Goal: Task Accomplishment & Management: Use online tool/utility

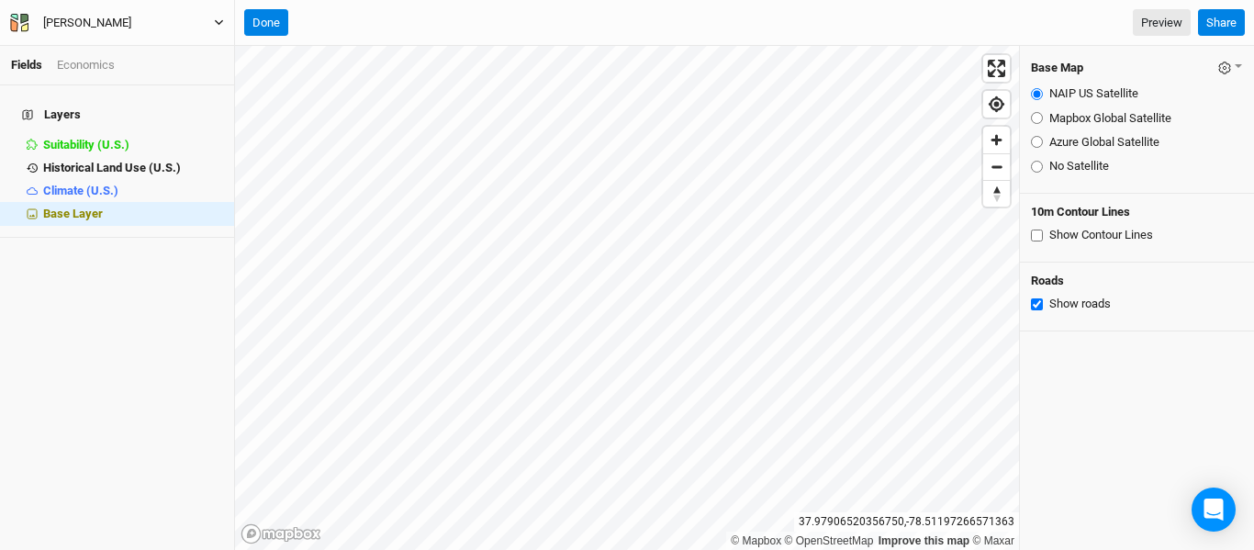
click at [213, 26] on button "[PERSON_NAME]" at bounding box center [117, 23] width 216 height 20
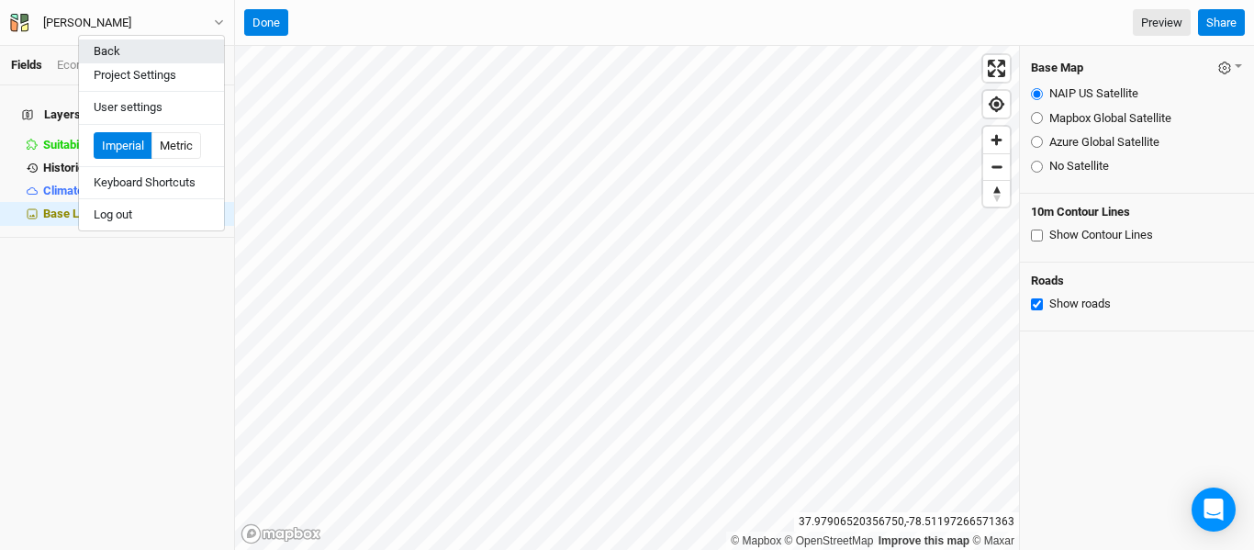
click at [175, 44] on button "Back" at bounding box center [151, 51] width 145 height 24
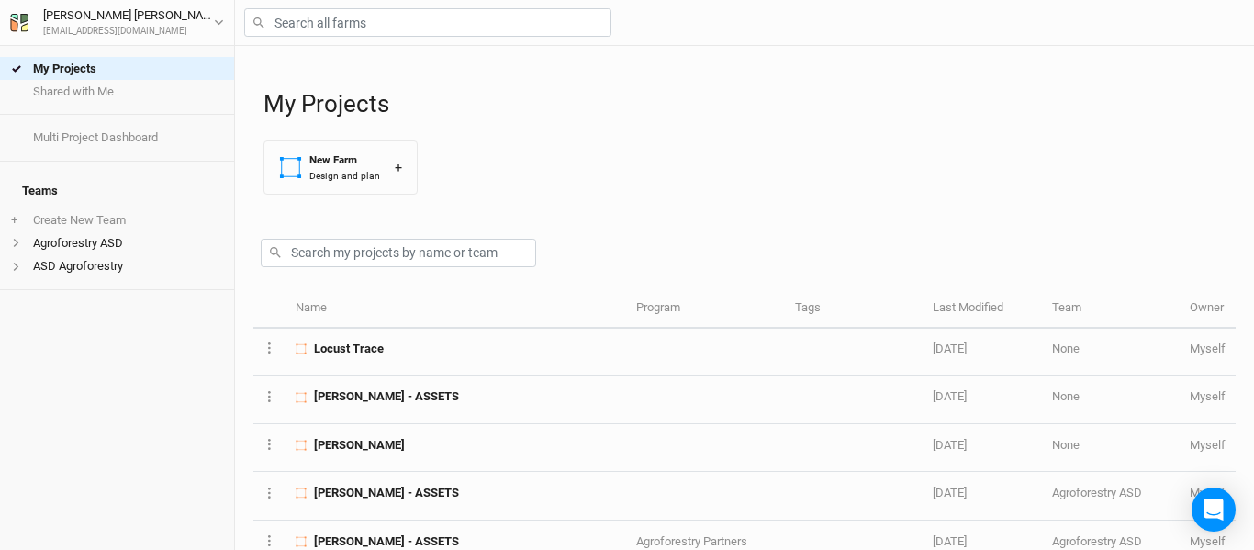
scroll to position [418, 0]
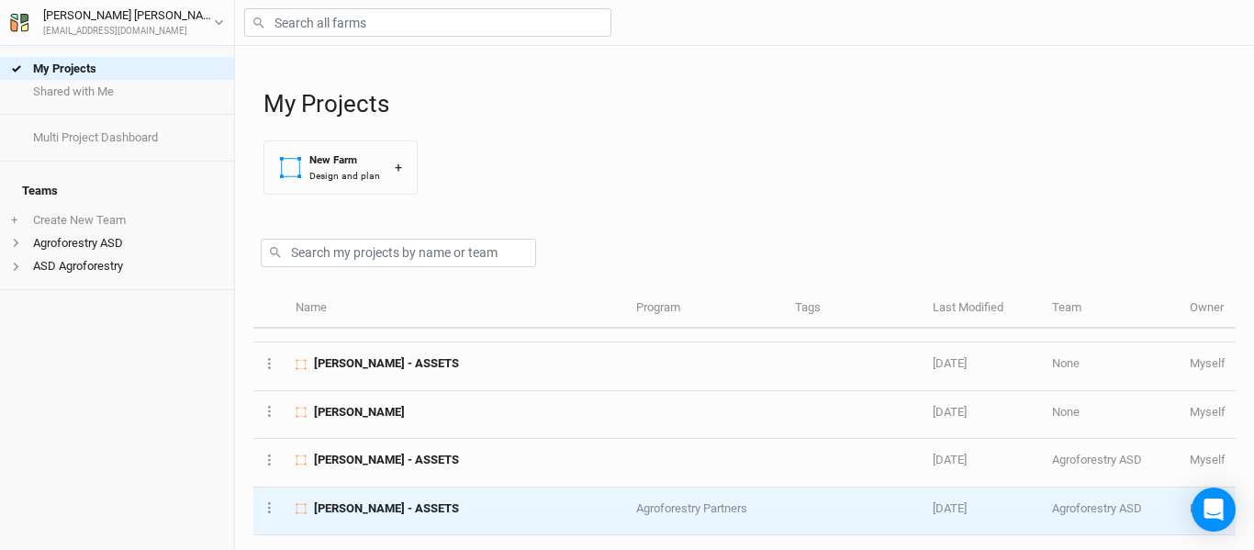
click at [417, 503] on div "[PERSON_NAME] - ASSETS" at bounding box center [455, 508] width 320 height 17
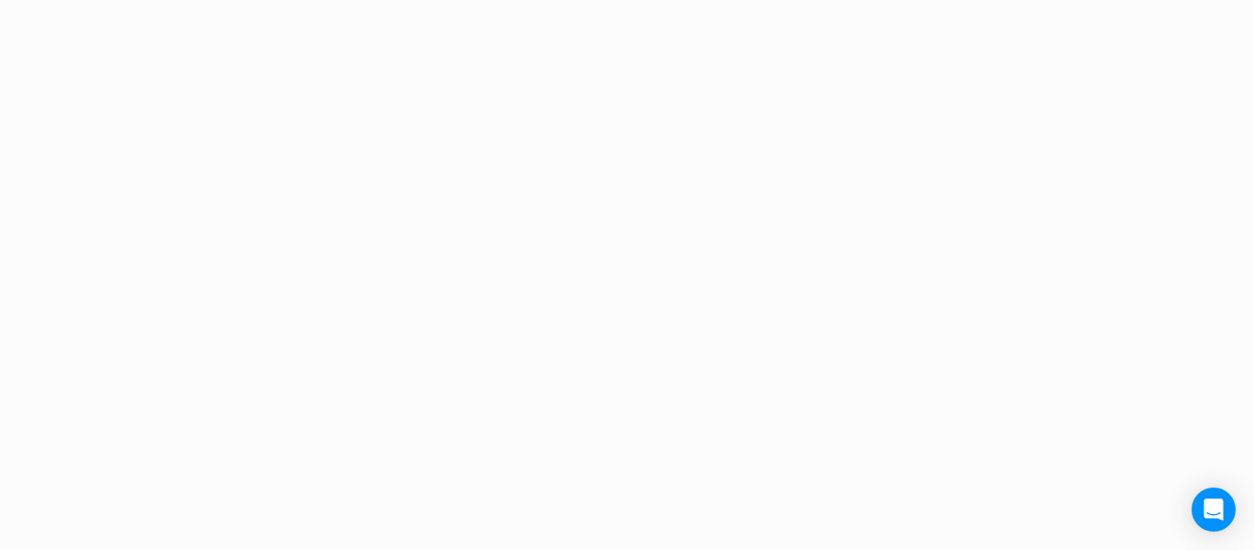
click at [417, 503] on div "Project Design Sections area 0 acres qty 0 sections stems 0 stems density 0 ste…" at bounding box center [627, 275] width 1254 height 550
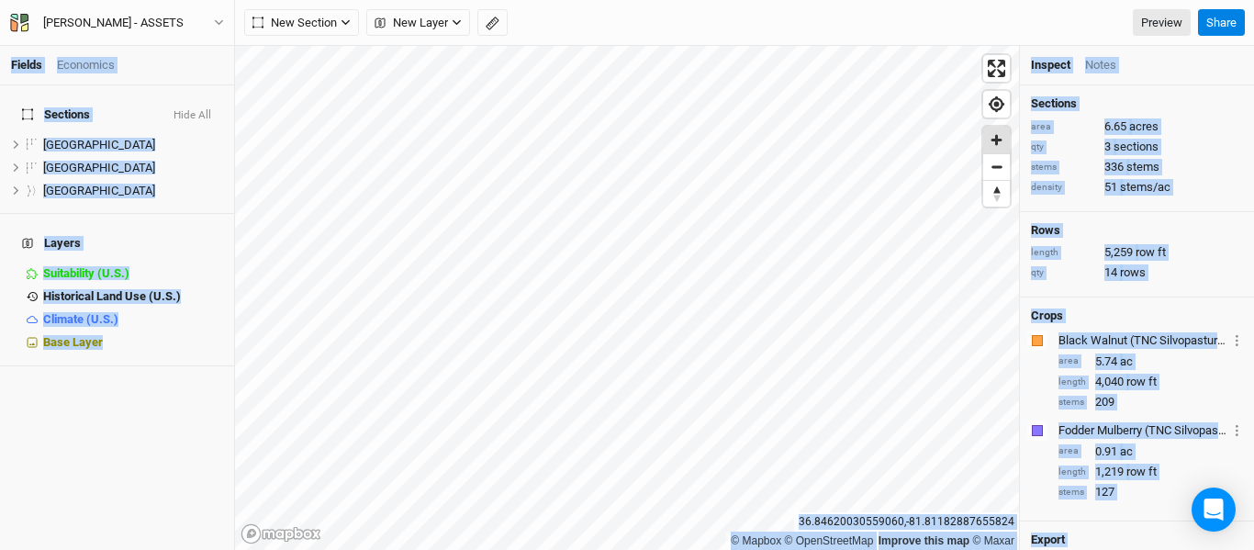
click at [996, 141] on span "Zoom in" at bounding box center [996, 140] width 27 height 27
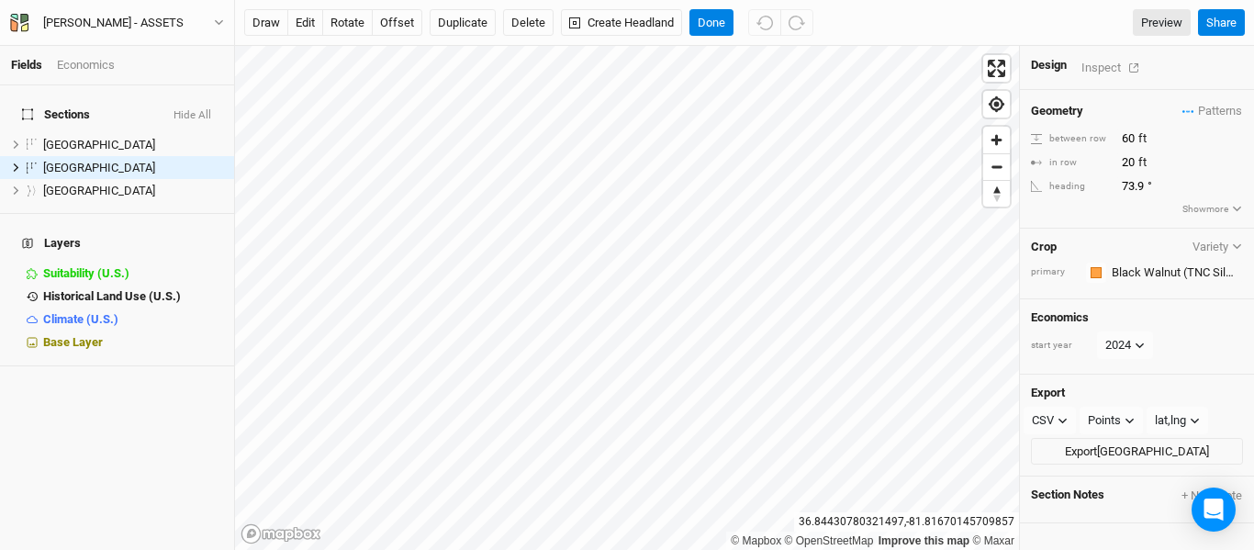
click at [1098, 69] on div "Inspect" at bounding box center [1113, 67] width 65 height 21
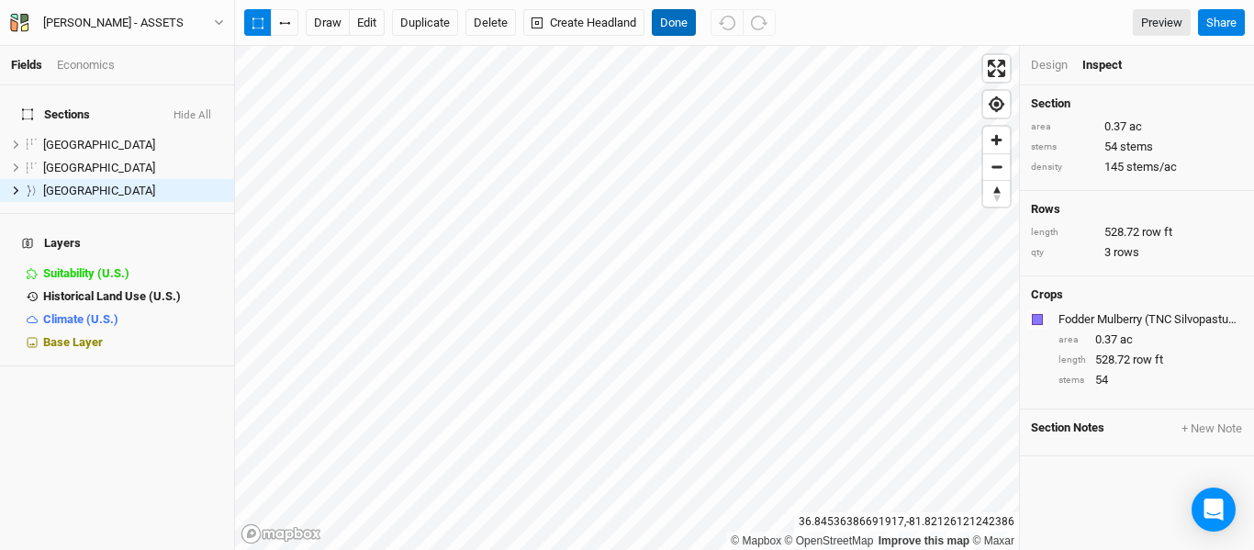
click at [676, 25] on button "Done" at bounding box center [674, 23] width 44 height 28
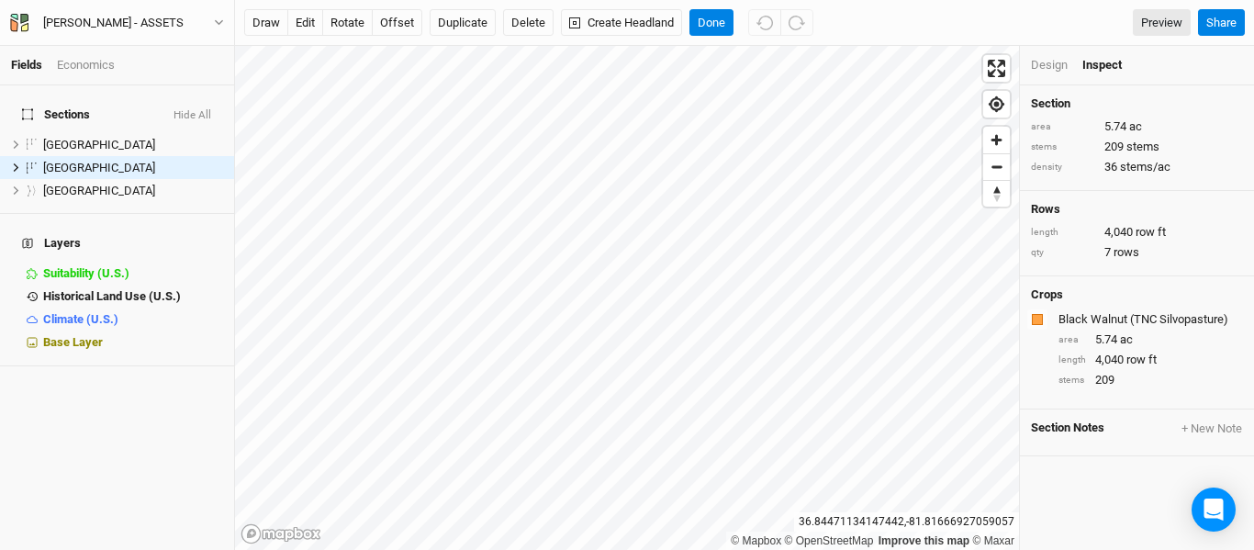
click at [1058, 63] on div "Design" at bounding box center [1049, 65] width 37 height 17
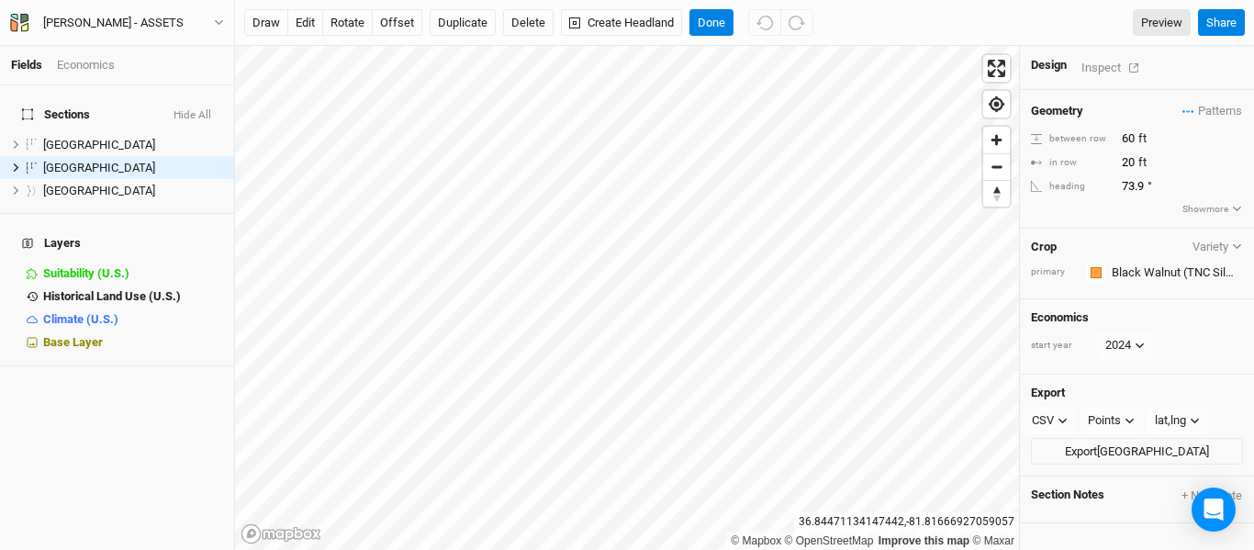
click at [1104, 65] on div "Inspect" at bounding box center [1113, 67] width 65 height 21
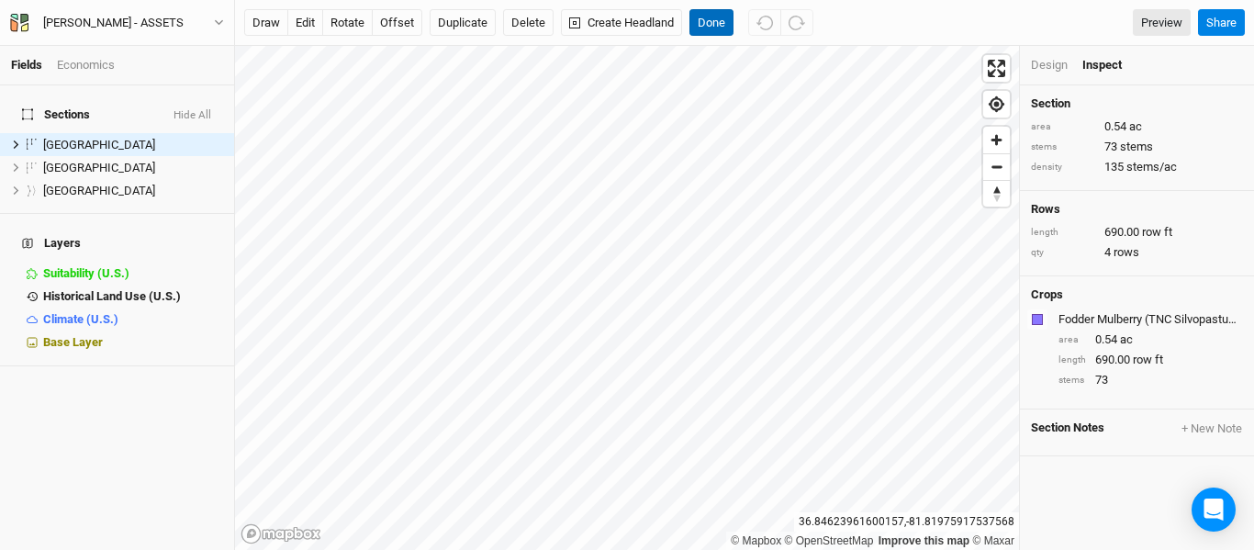
click at [720, 24] on button "Done" at bounding box center [711, 23] width 44 height 28
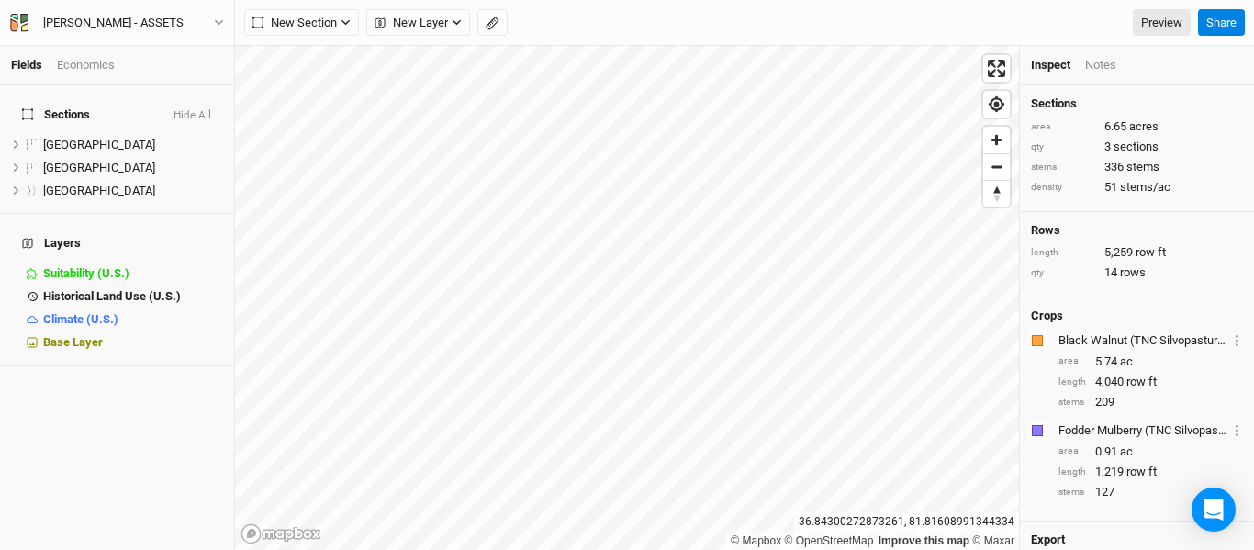
click at [1101, 345] on div "Black Walnut (TNC Silvopasture)" at bounding box center [1142, 340] width 169 height 17
click at [1074, 334] on div "Black Walnut (TNC Silvopasture)" at bounding box center [1142, 340] width 169 height 17
click at [1061, 342] on div "Black Walnut (TNC Silvopasture)" at bounding box center [1142, 340] width 169 height 17
click at [1192, 339] on div "Black Walnut (TNC Silvopasture)" at bounding box center [1142, 340] width 169 height 17
click at [1231, 340] on button "Layer 1" at bounding box center [1237, 339] width 12 height 21
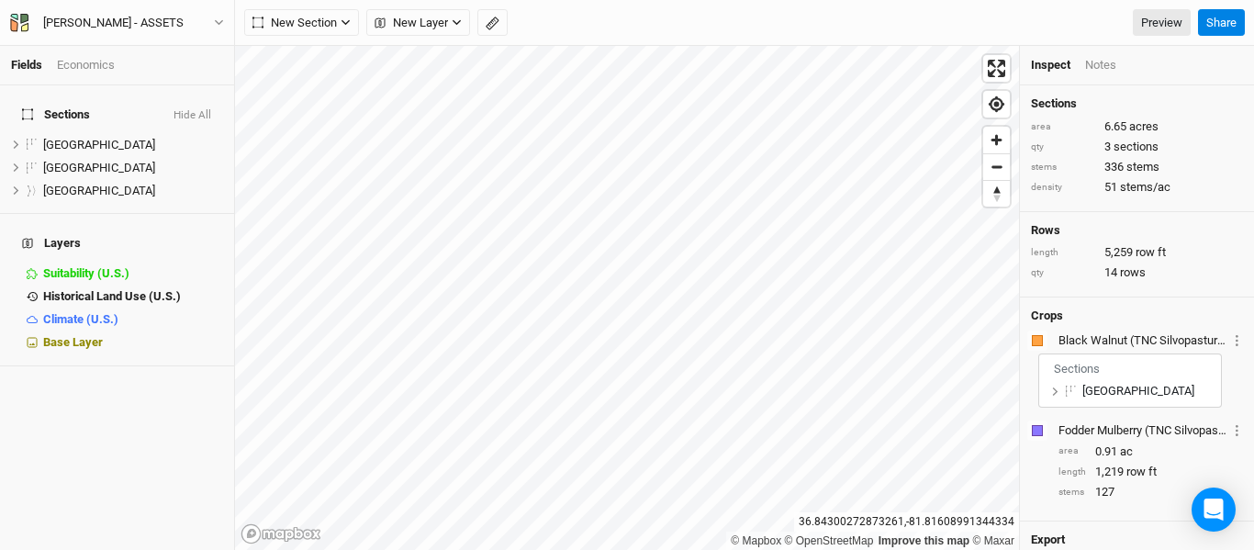
click at [1166, 350] on div "Black Walnut (TNC Silvopasture) Layer 1 Sections [GEOGRAPHIC_DATA]" at bounding box center [1150, 339] width 184 height 21
click at [1166, 343] on div "Black Walnut (TNC Silvopasture)" at bounding box center [1142, 340] width 169 height 17
click at [1165, 342] on div "Black Walnut (TNC Silvopasture)" at bounding box center [1142, 340] width 169 height 17
click at [1121, 340] on div "Black Walnut (TNC Silvopasture)" at bounding box center [1142, 340] width 169 height 17
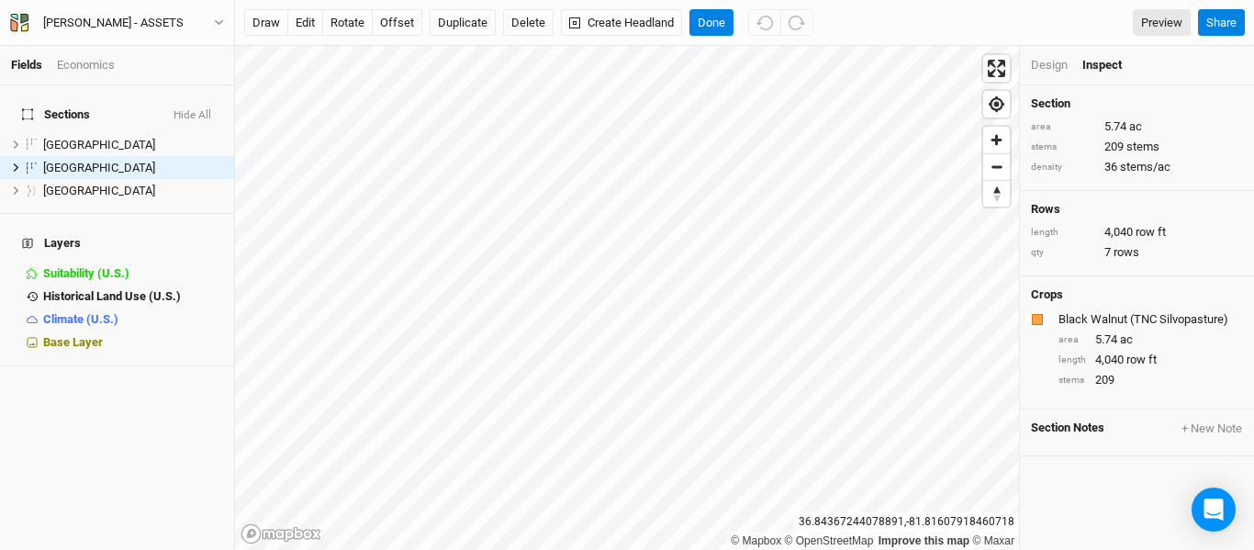
click at [1101, 318] on div "Black Walnut (TNC Silvopasture)" at bounding box center [1148, 319] width 181 height 17
click at [1041, 322] on div "button" at bounding box center [1036, 319] width 11 height 11
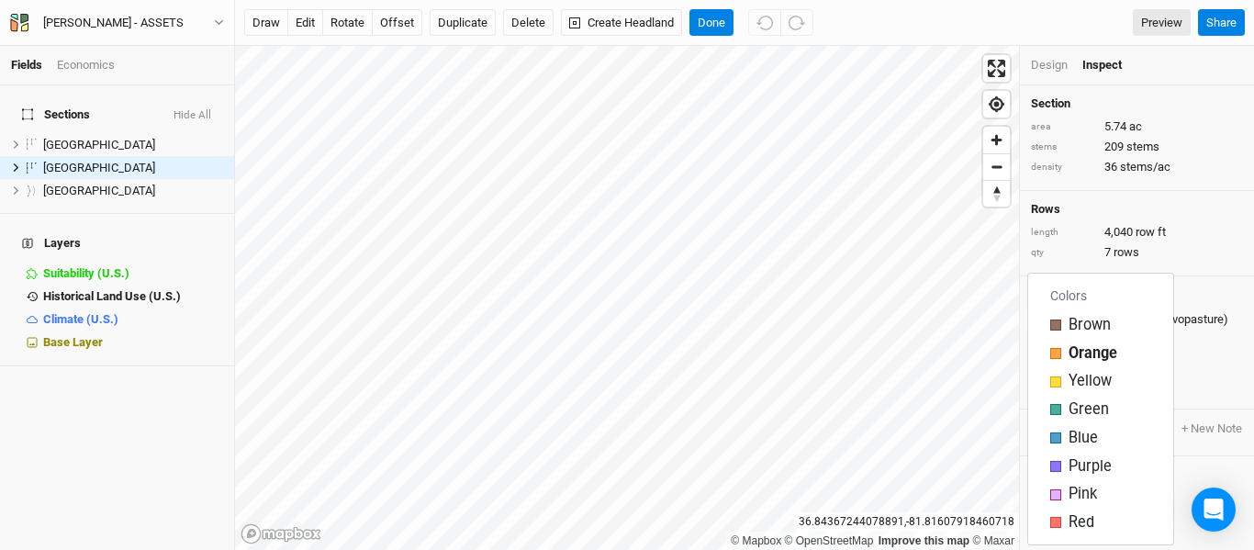
click at [1197, 73] on ul "Design Inspect" at bounding box center [1137, 65] width 212 height 17
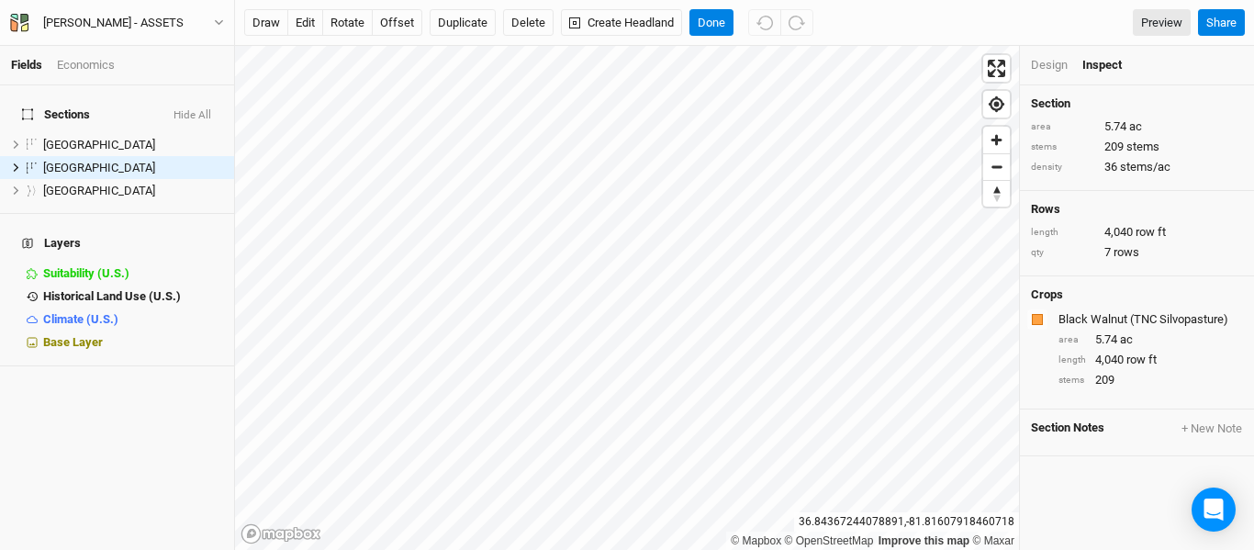
click at [1053, 69] on div "Design" at bounding box center [1049, 65] width 37 height 17
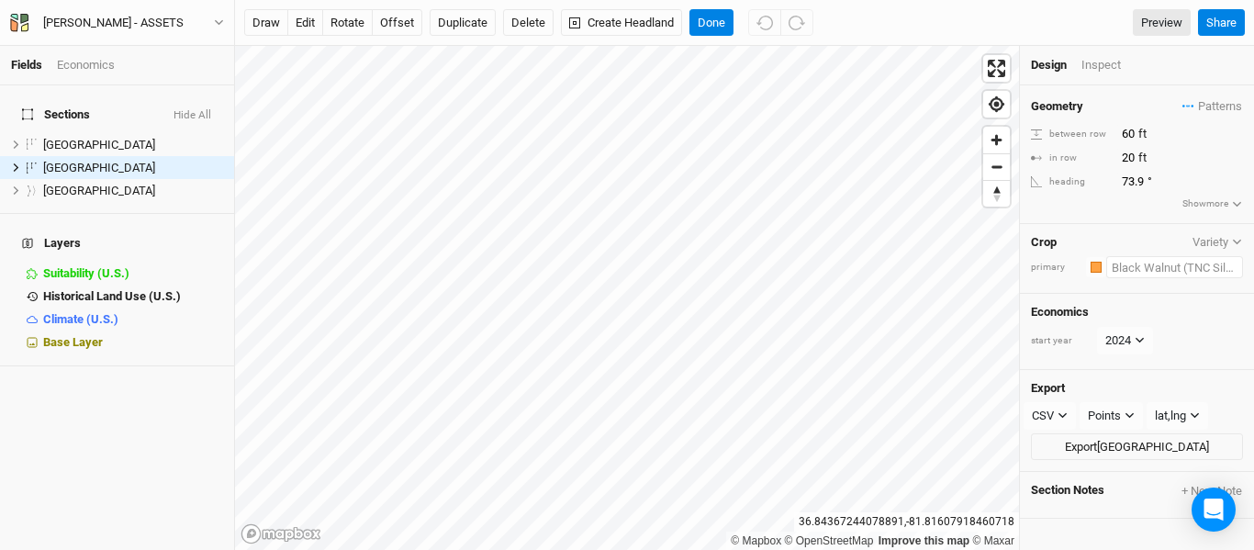
click at [1139, 271] on input "text" at bounding box center [1174, 267] width 137 height 22
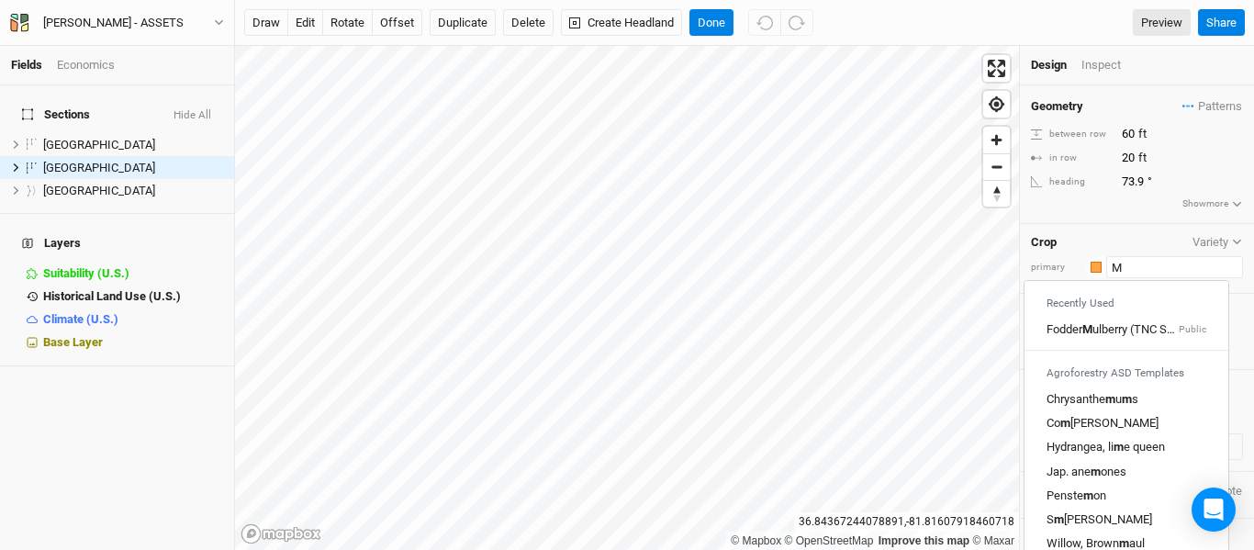
type input "Mi"
type input "Mixed Berries (Small Scale)"
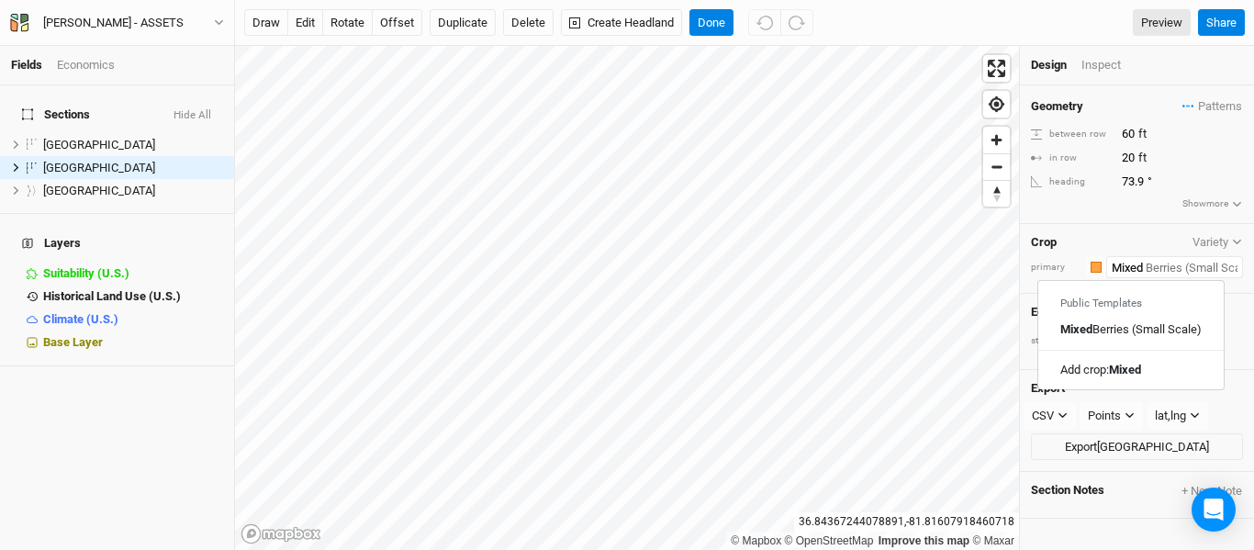
type input "Mixed H"
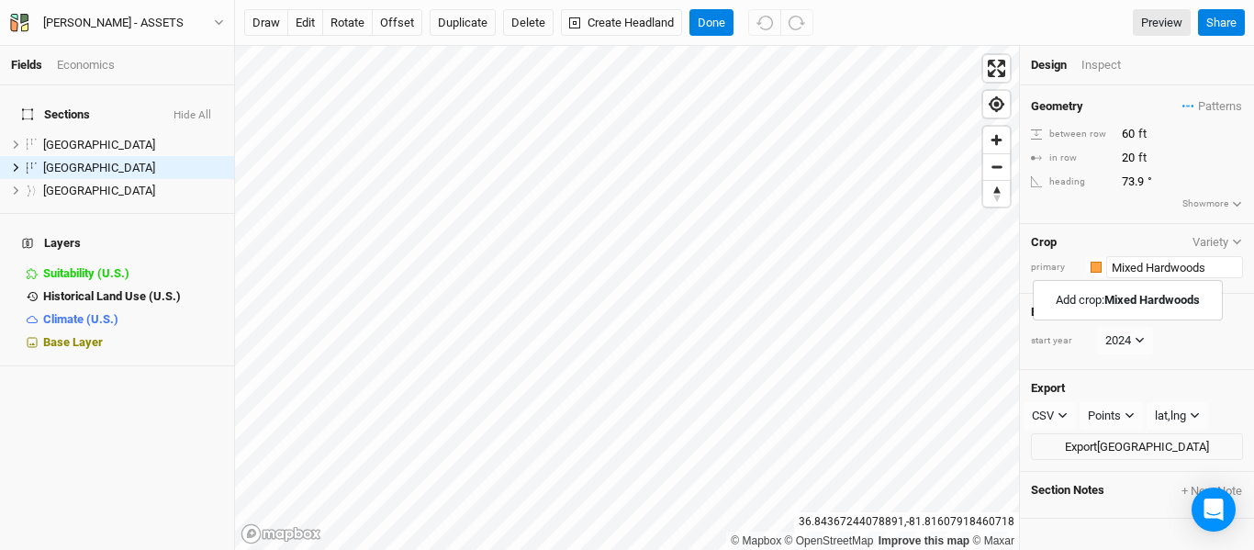
type input "Mixed Hardwoods"
click at [1123, 242] on div "Crop Variety" at bounding box center [1137, 242] width 212 height 15
click at [712, 21] on button "Done" at bounding box center [711, 23] width 44 height 28
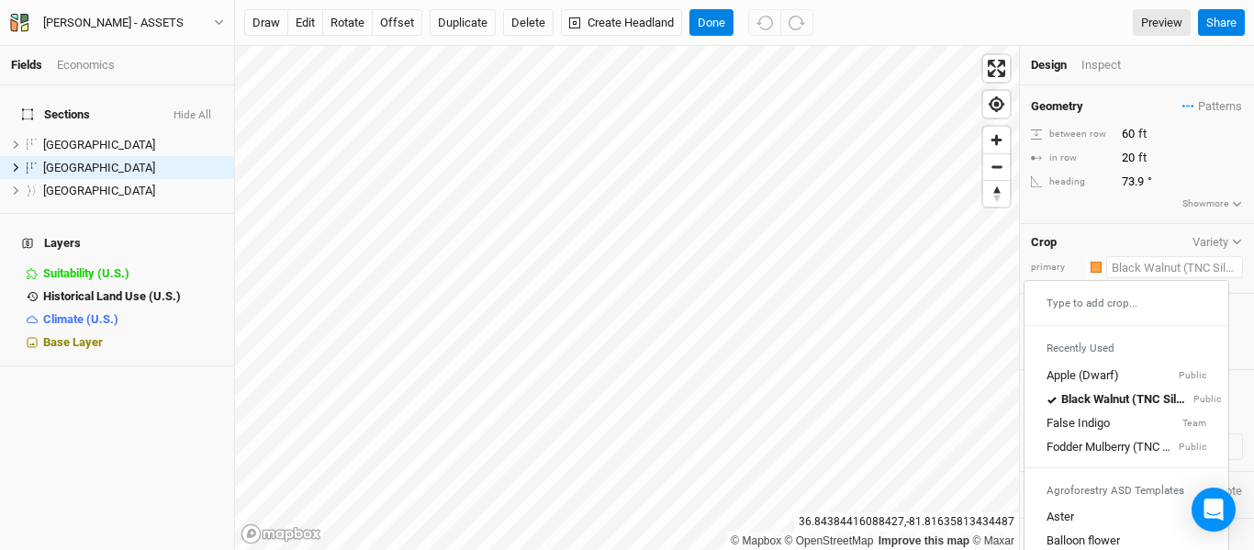
click at [1189, 268] on input "text" at bounding box center [1174, 267] width 137 height 22
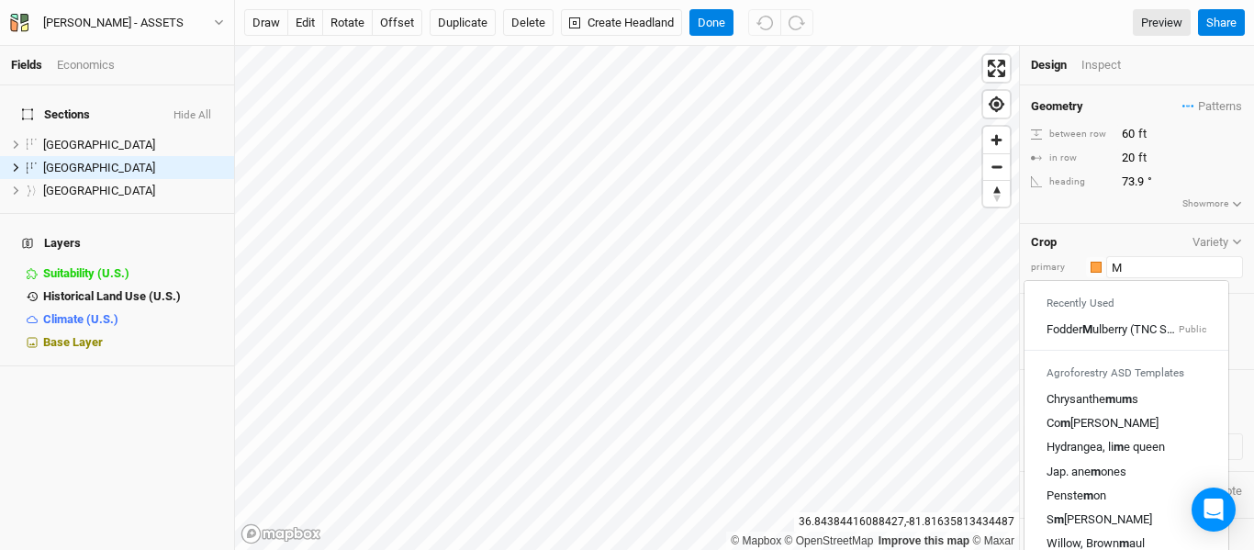
type input "Mi"
type input "Mixed Berries (Small Scale)"
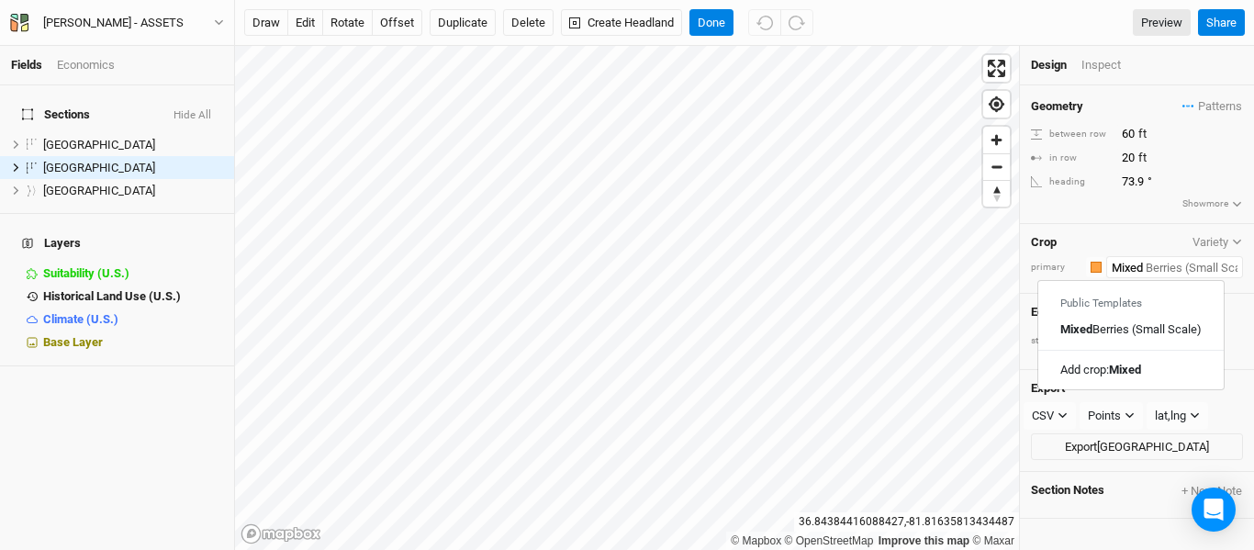
type input "Mixed H"
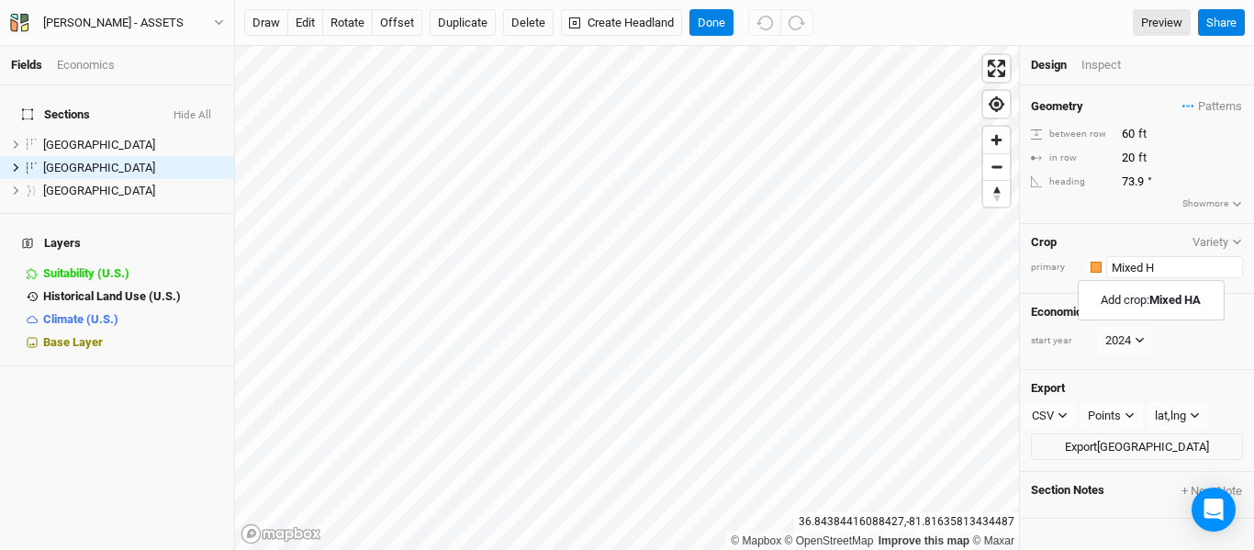
type input "Mixed"
type input "Mixed Berries (Small Scale)"
type input "Mixee"
type input "Mixe"
type input "Mixed Berries (Small Scale)"
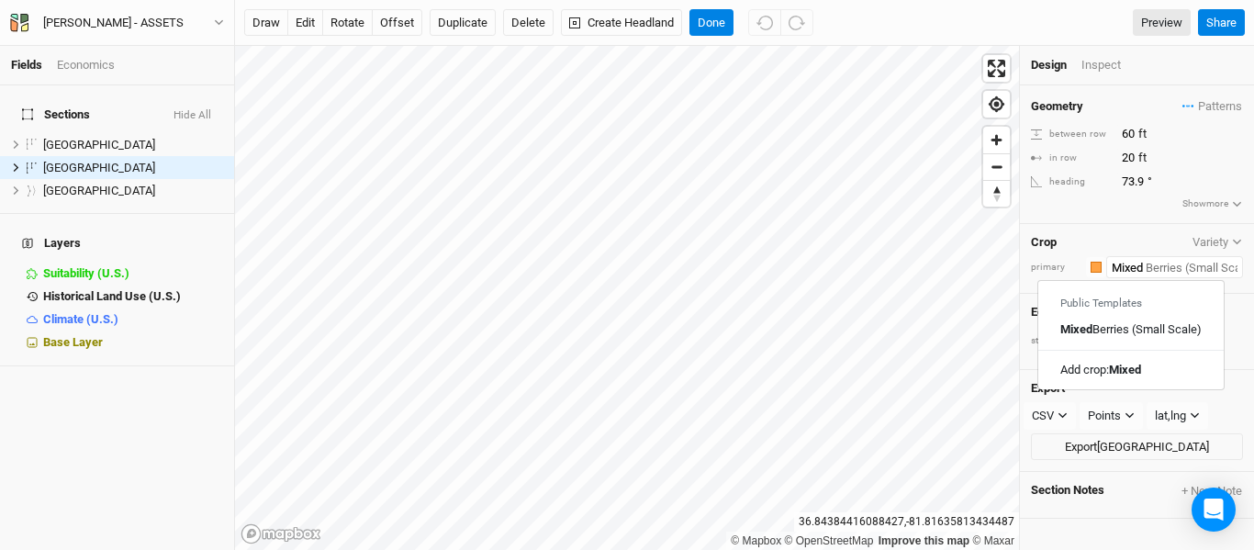
type input "Mixed H"
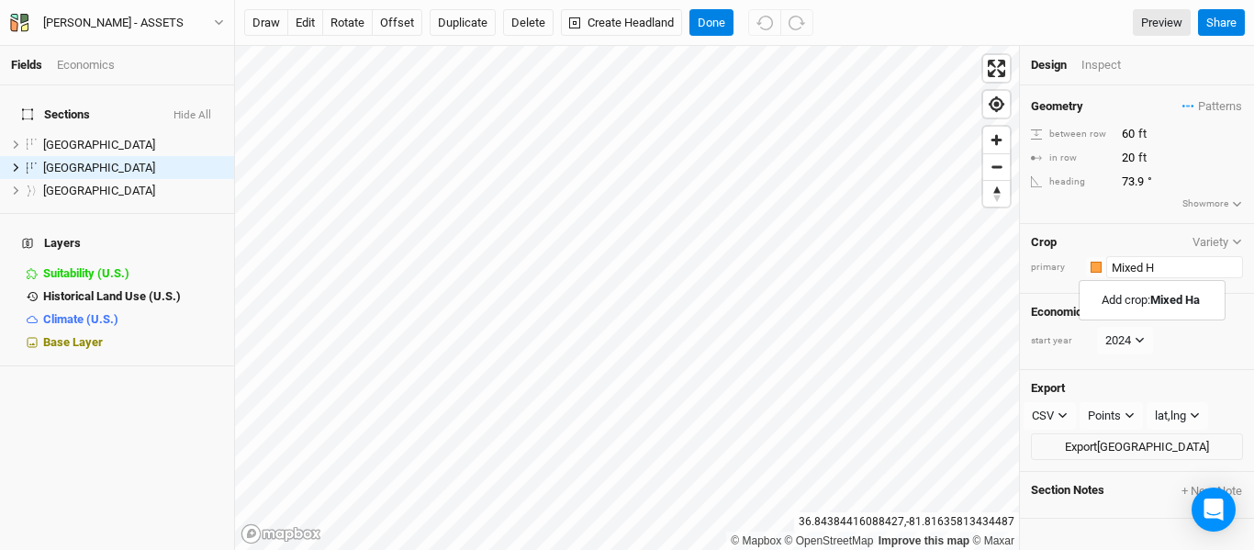
type input "Mixed"
type input "Mixed Berries (Small Scale)"
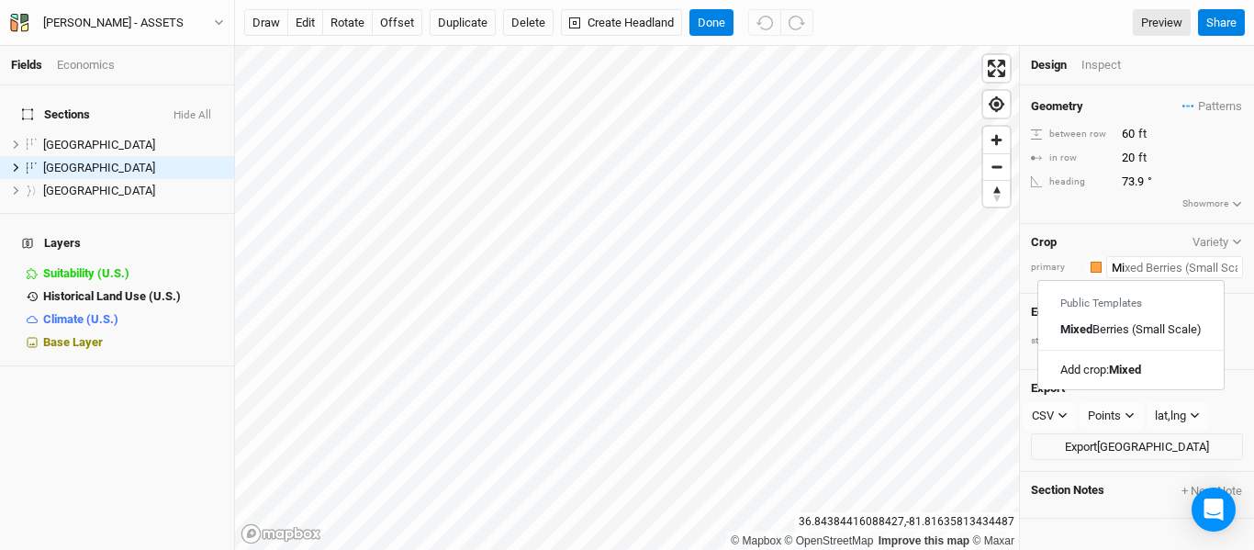
type input "M"
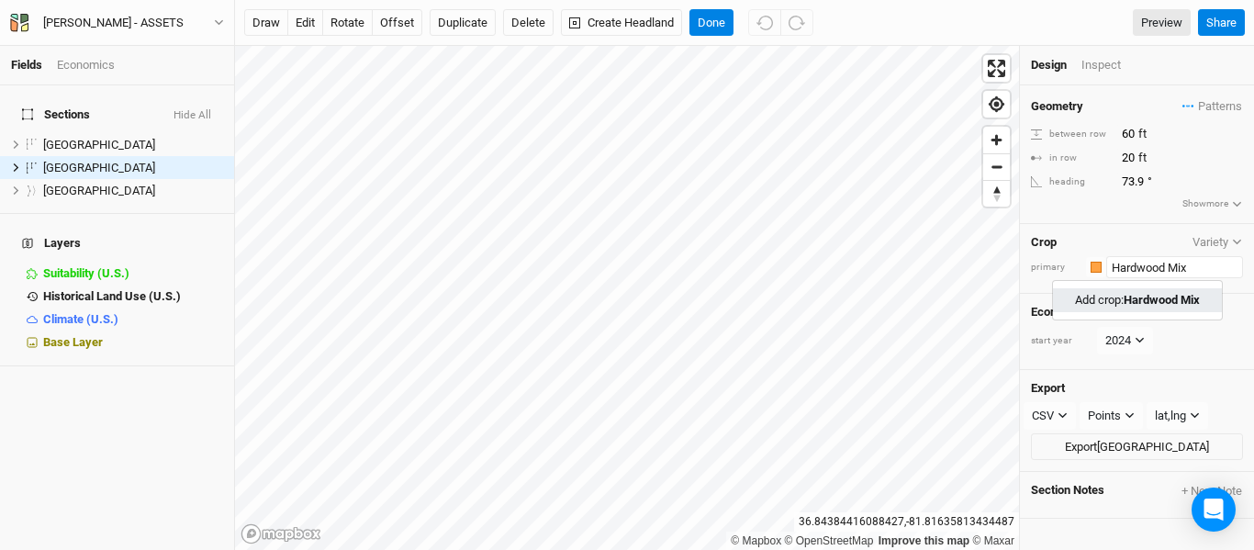
click at [1164, 293] on mark "Hardwood Mix" at bounding box center [1161, 300] width 76 height 14
type input "Hardwood Mix"
type input "20"
type input "30"
click at [1093, 272] on div "button" at bounding box center [1095, 267] width 11 height 11
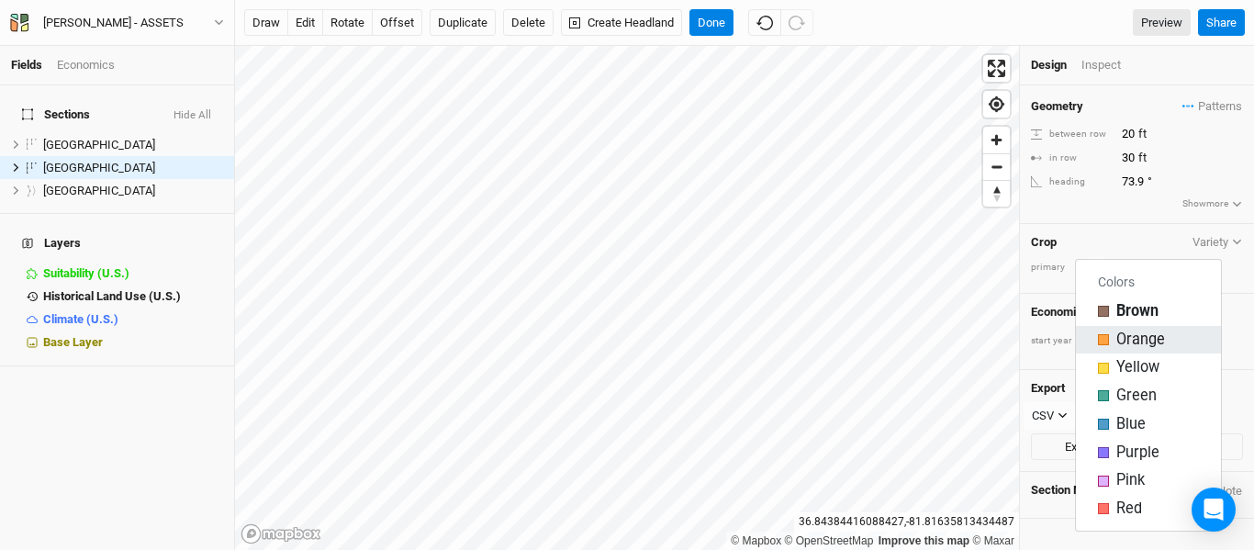
click at [1110, 342] on div "Orange" at bounding box center [1148, 339] width 101 height 21
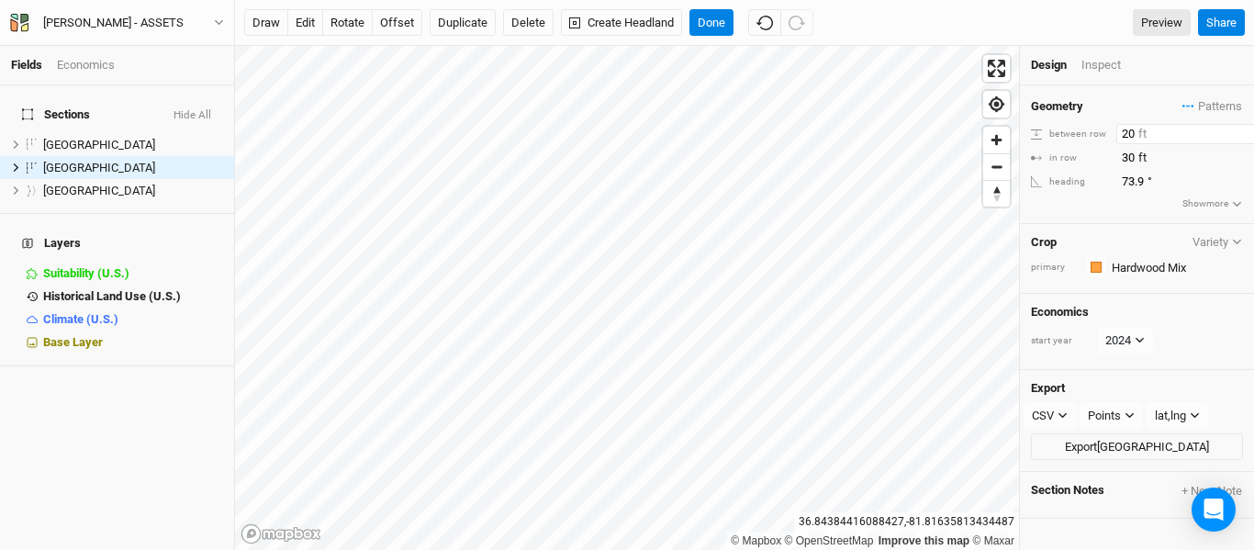
click at [1124, 134] on input "20" at bounding box center [1196, 134] width 160 height 20
type input "60"
click at [1129, 162] on input "30" at bounding box center [1196, 158] width 160 height 20
type input "20"
click at [1116, 218] on div "Geometry Patterns ＋ New in-row pattern between row 60 ft in row 20 ft heading 7…" at bounding box center [1137, 154] width 234 height 139
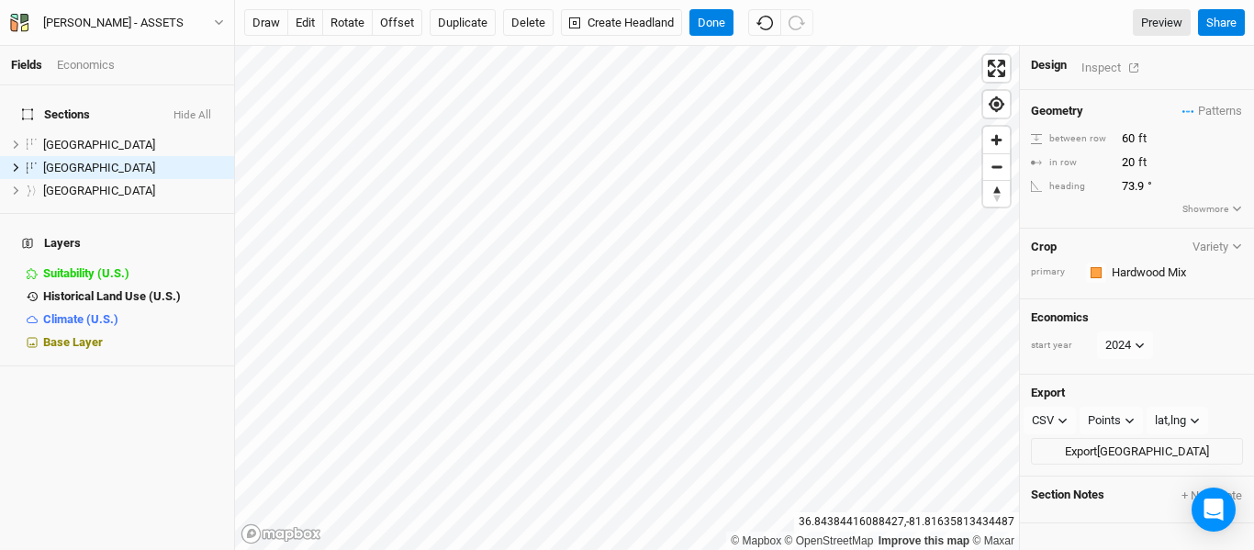
click at [1099, 63] on div "Inspect" at bounding box center [1113, 67] width 65 height 21
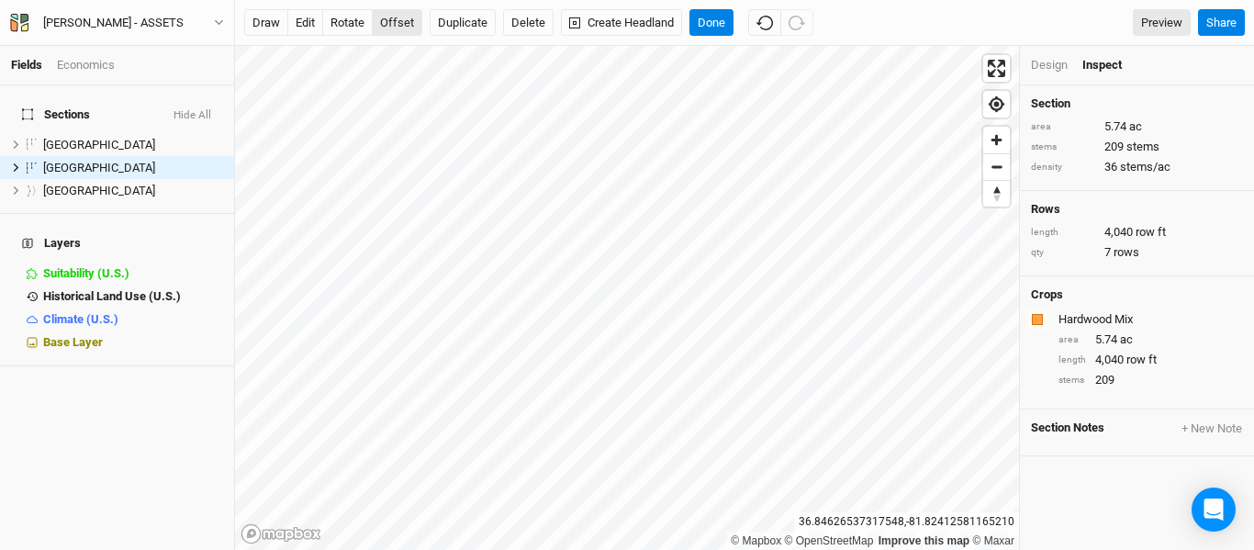
click at [392, 24] on button "offset" at bounding box center [397, 23] width 50 height 28
click at [724, 20] on button "Done" at bounding box center [711, 23] width 44 height 28
